Goal: Navigation & Orientation: Find specific page/section

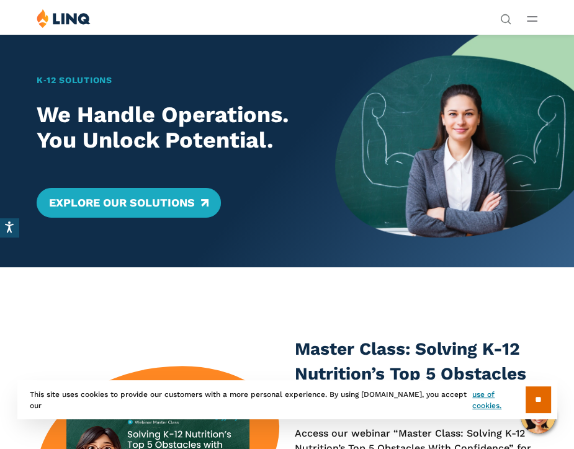
click at [537, 21] on line "Open Main Menu" at bounding box center [532, 21] width 9 height 0
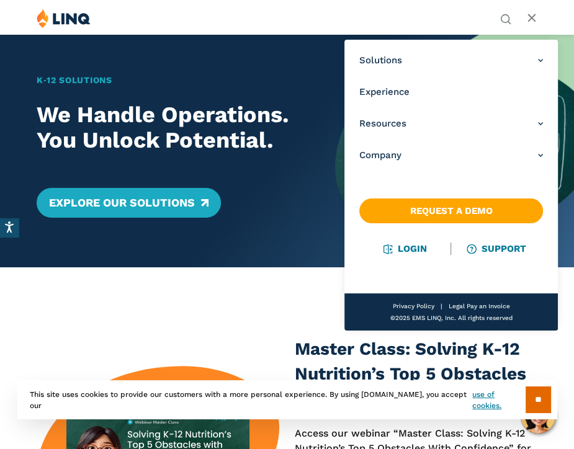
click at [527, 20] on icon "Open Main Menu" at bounding box center [532, 19] width 11 height 6
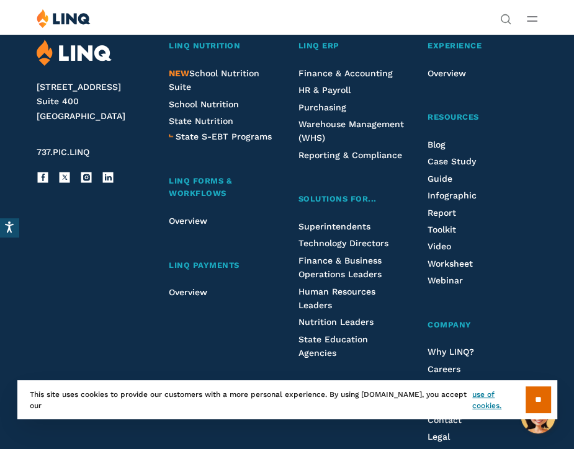
scroll to position [2965, 0]
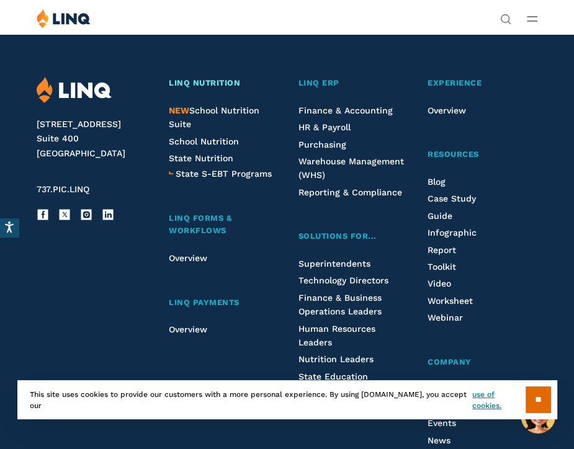
click at [210, 85] on span "LINQ Nutrition" at bounding box center [204, 82] width 71 height 9
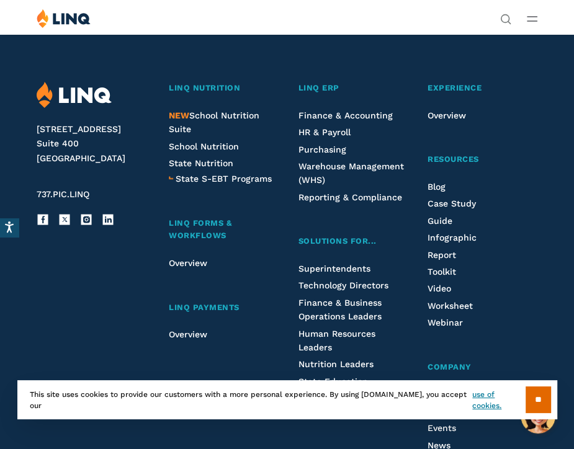
click at [268, 11] on div "Solutions Nutrition Overview NEW School Nutrition Suite School Nutrition State …" at bounding box center [287, 21] width 574 height 24
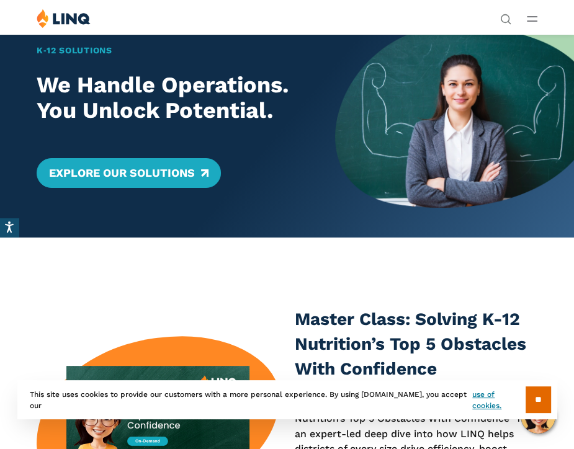
scroll to position [0, 0]
